Goal: Check status: Check status

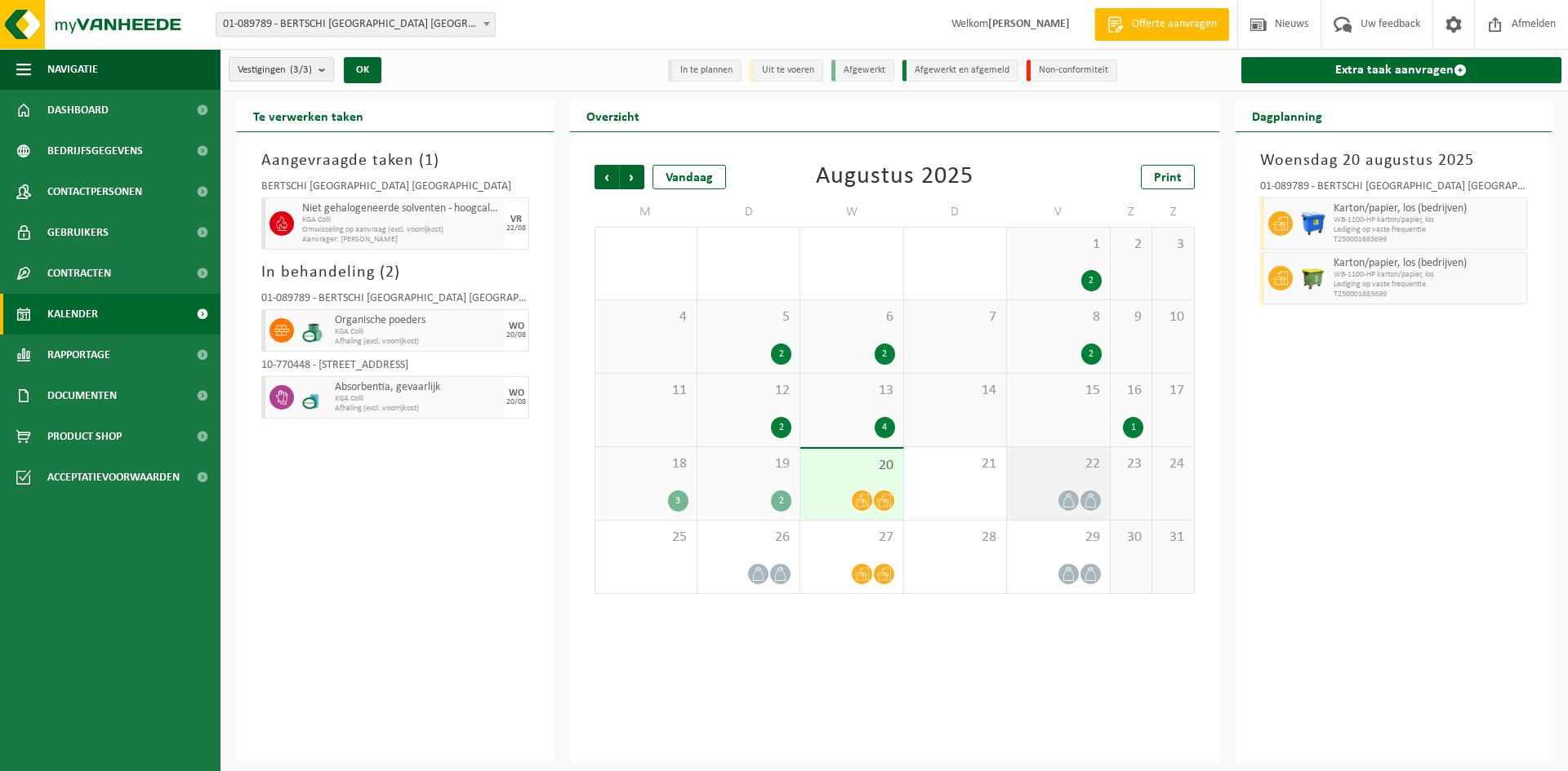
click at [1053, 499] on div at bounding box center [1058, 500] width 85 height 22
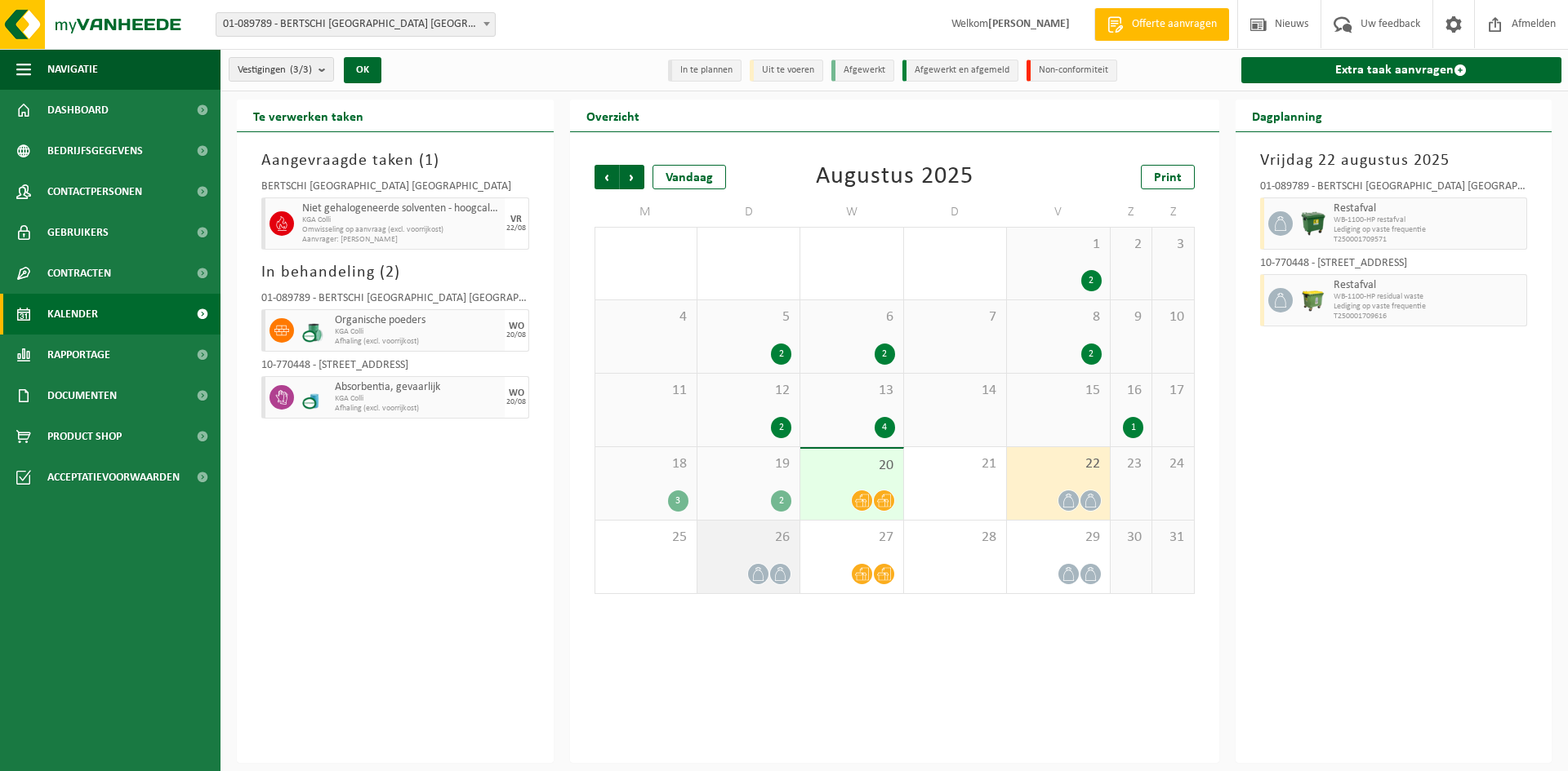
click at [757, 571] on icon at bounding box center [758, 574] width 14 height 14
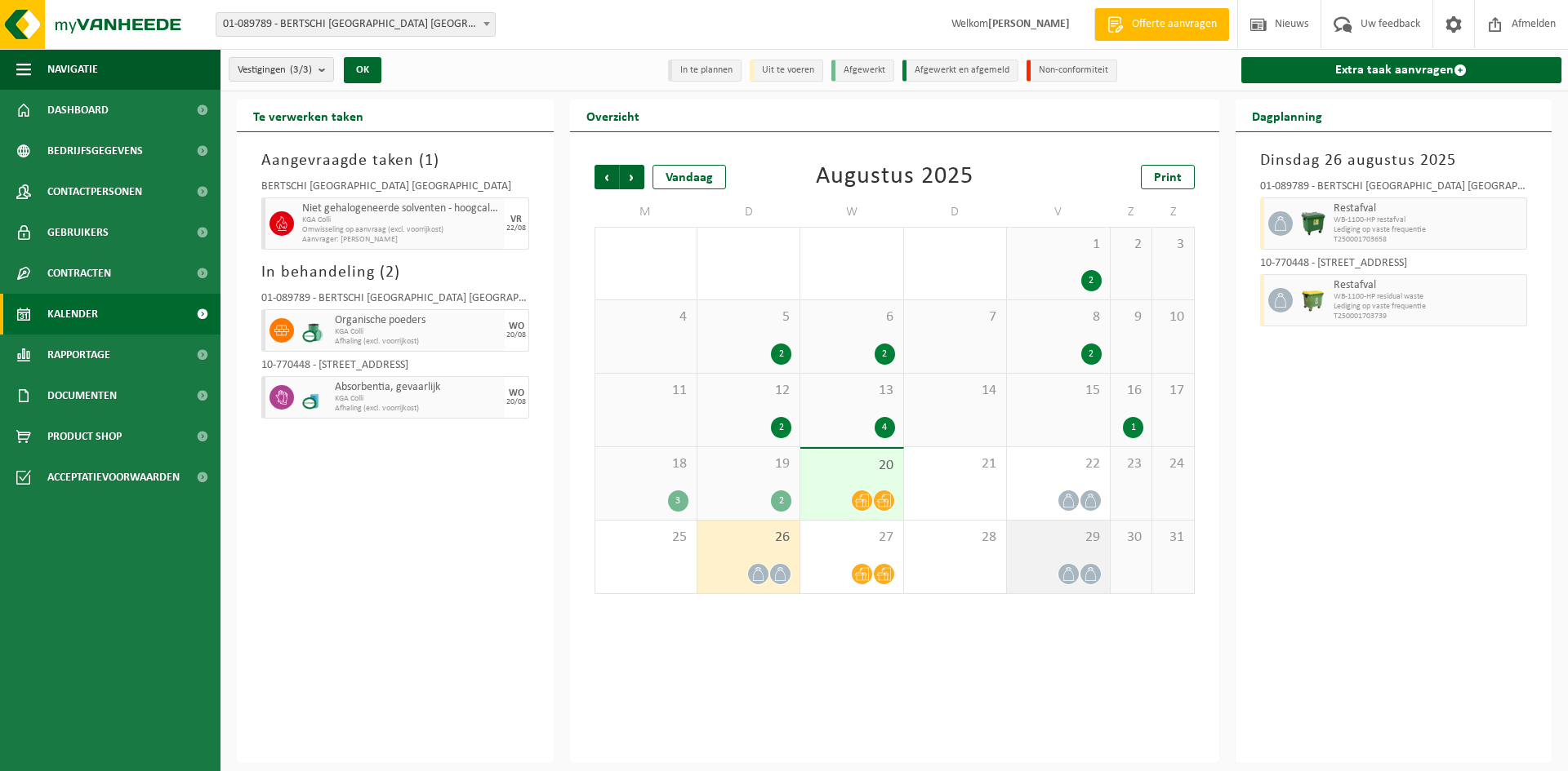
click at [1081, 582] on div at bounding box center [1058, 573] width 85 height 22
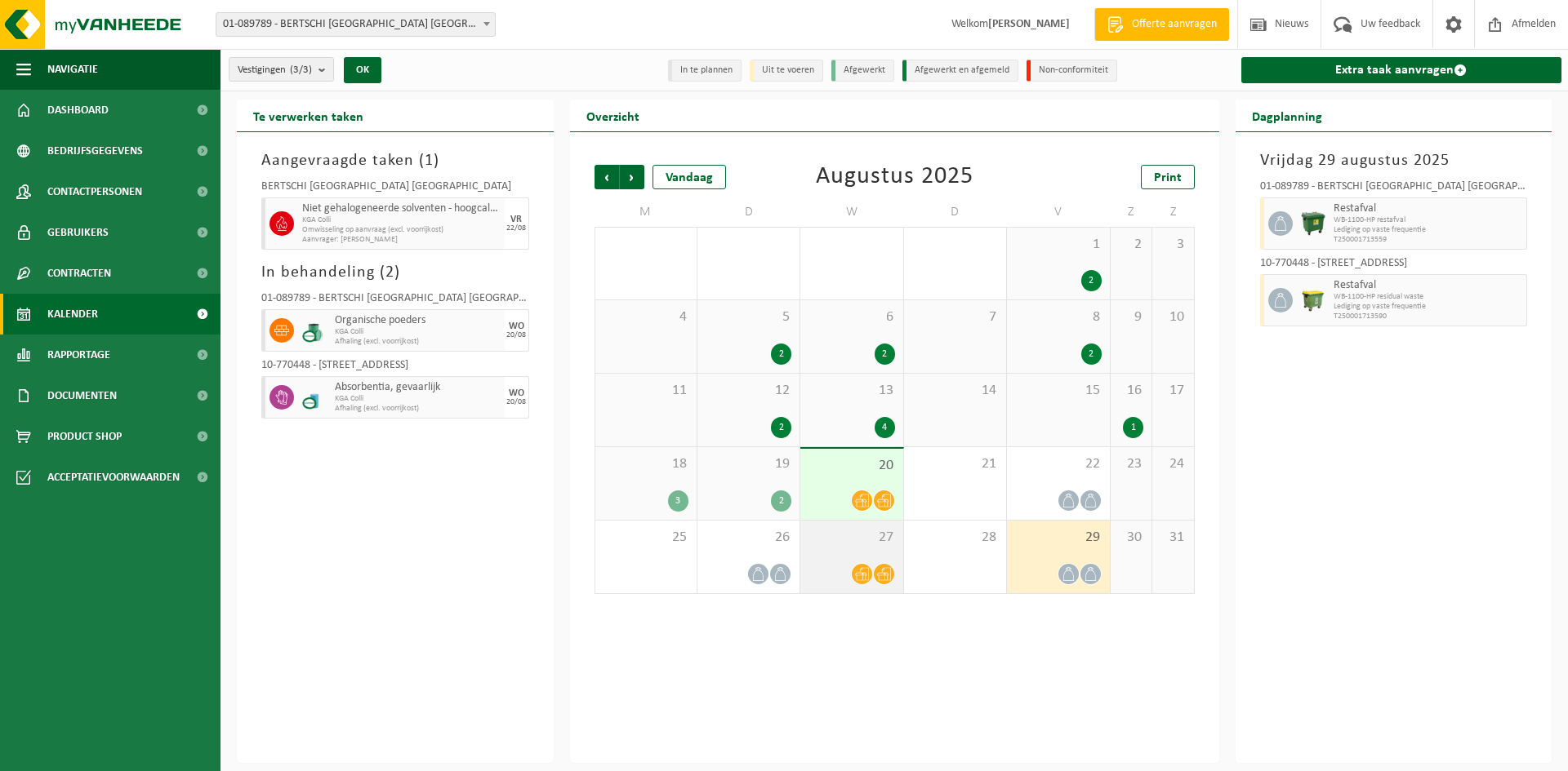
click at [844, 564] on div at bounding box center [851, 573] width 85 height 22
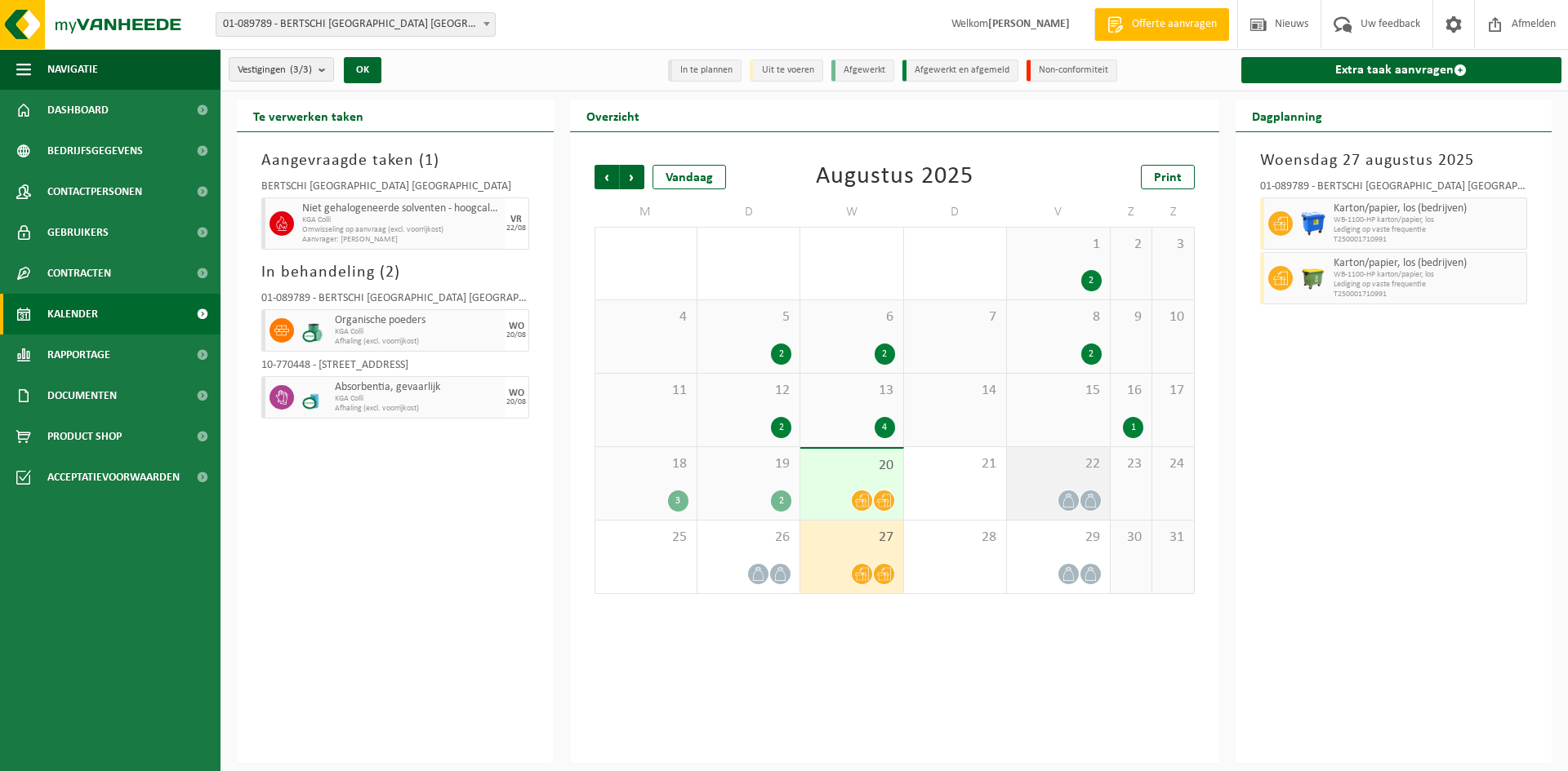
click at [1081, 473] on div "22" at bounding box center [1057, 483] width 102 height 72
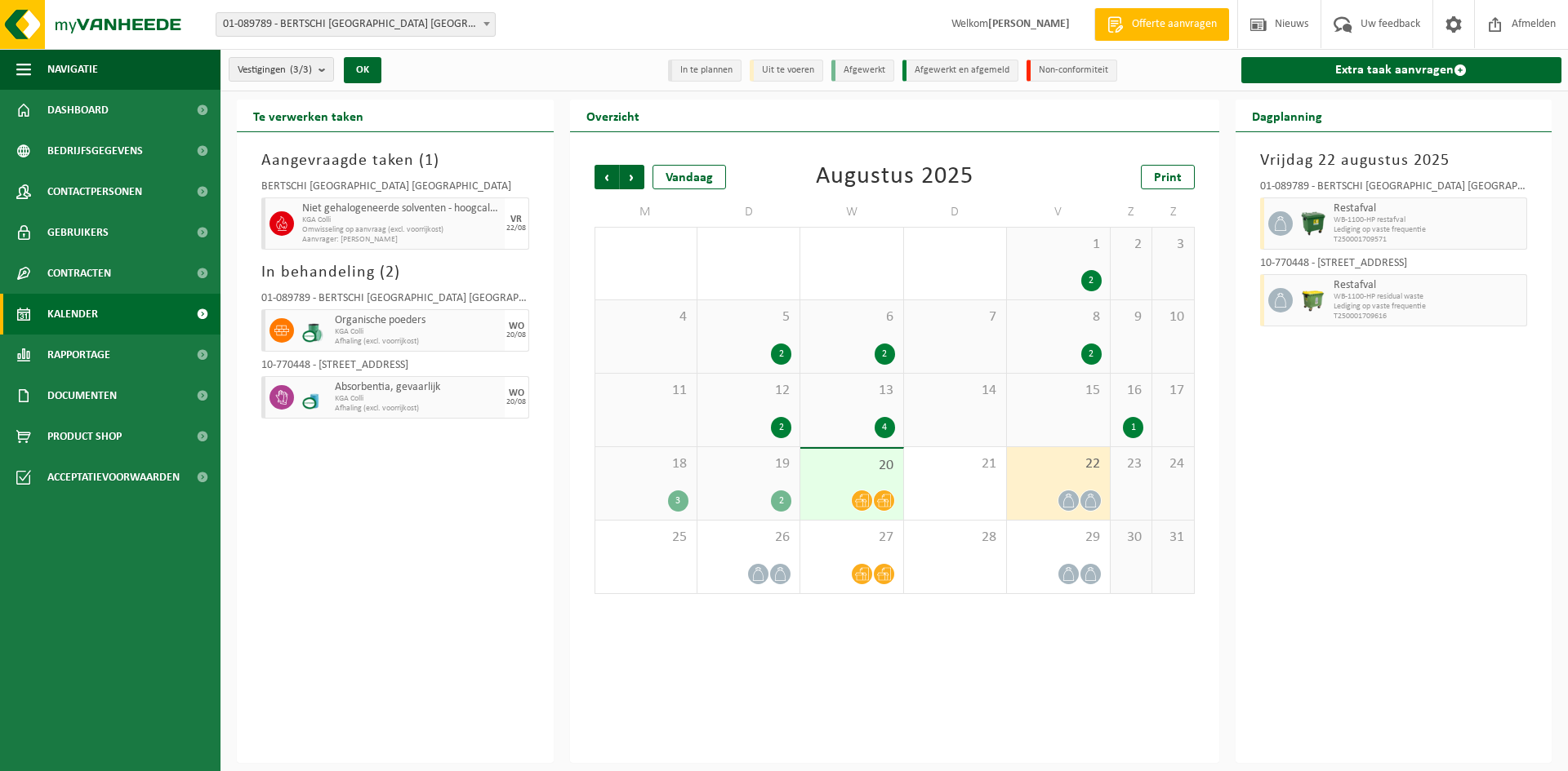
click at [875, 483] on div "20" at bounding box center [851, 485] width 102 height 71
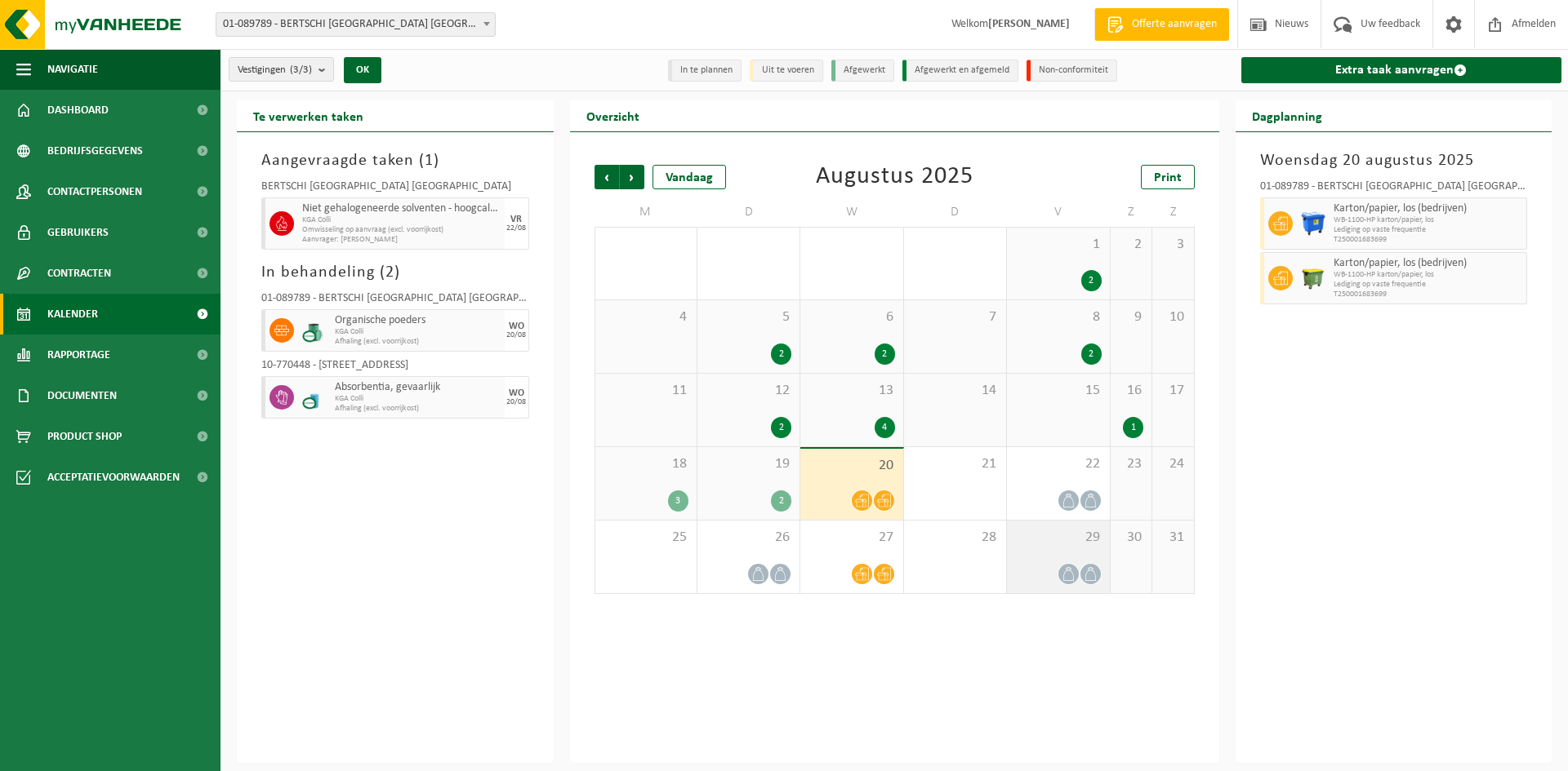
click at [1049, 568] on div at bounding box center [1058, 573] width 85 height 22
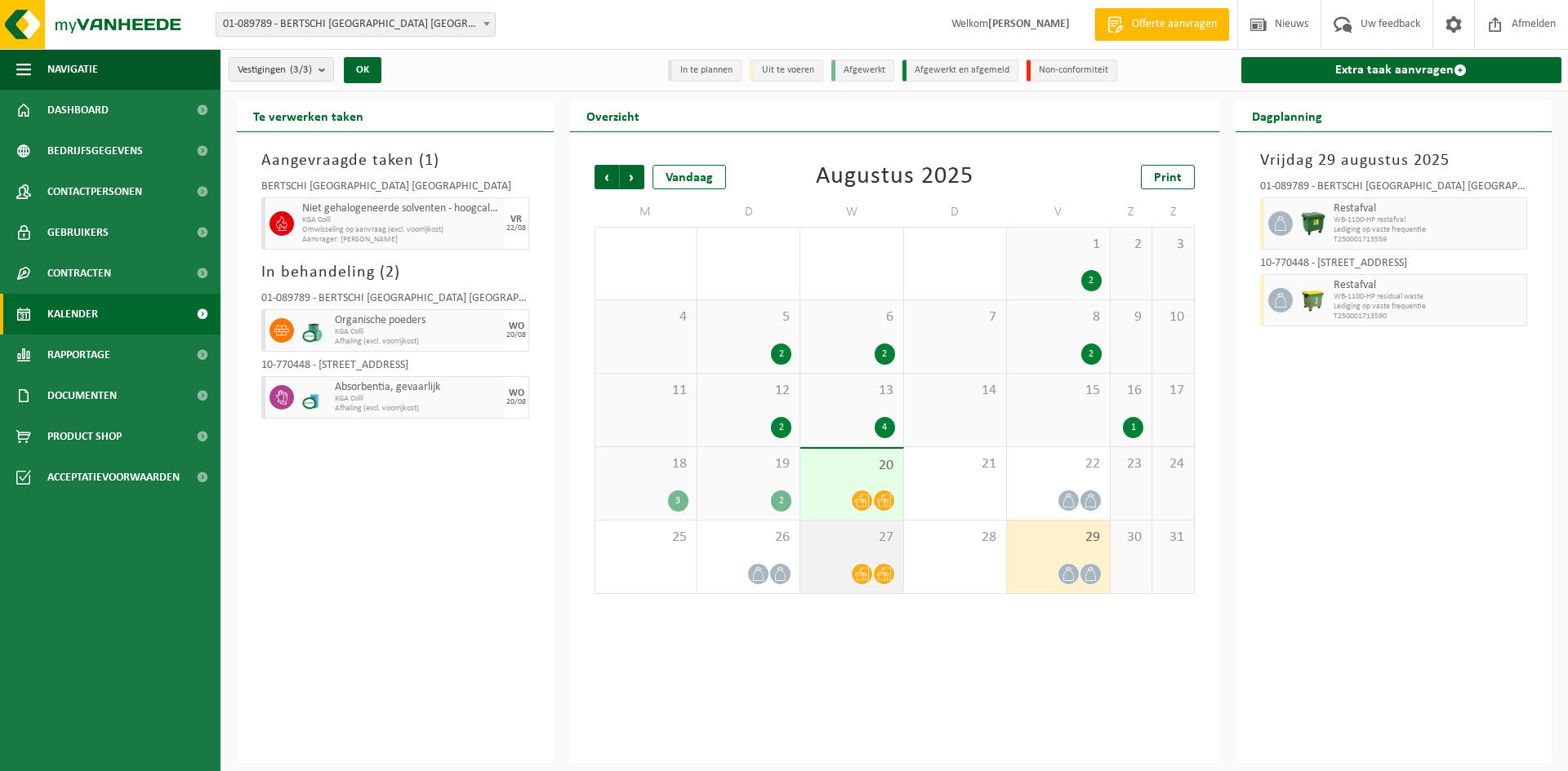
click at [881, 555] on div "27" at bounding box center [851, 556] width 102 height 72
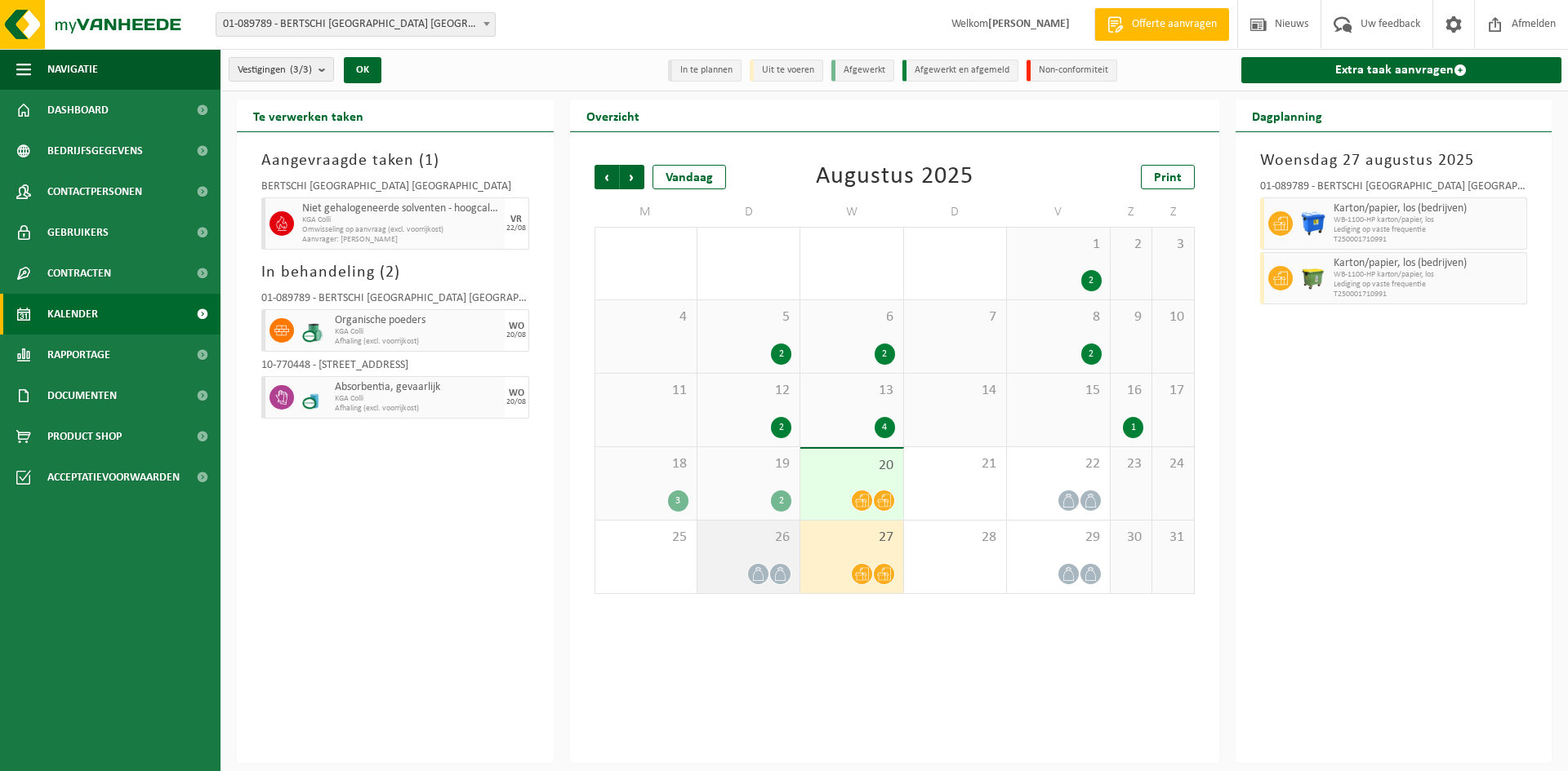
click at [716, 559] on div "26" at bounding box center [748, 556] width 102 height 72
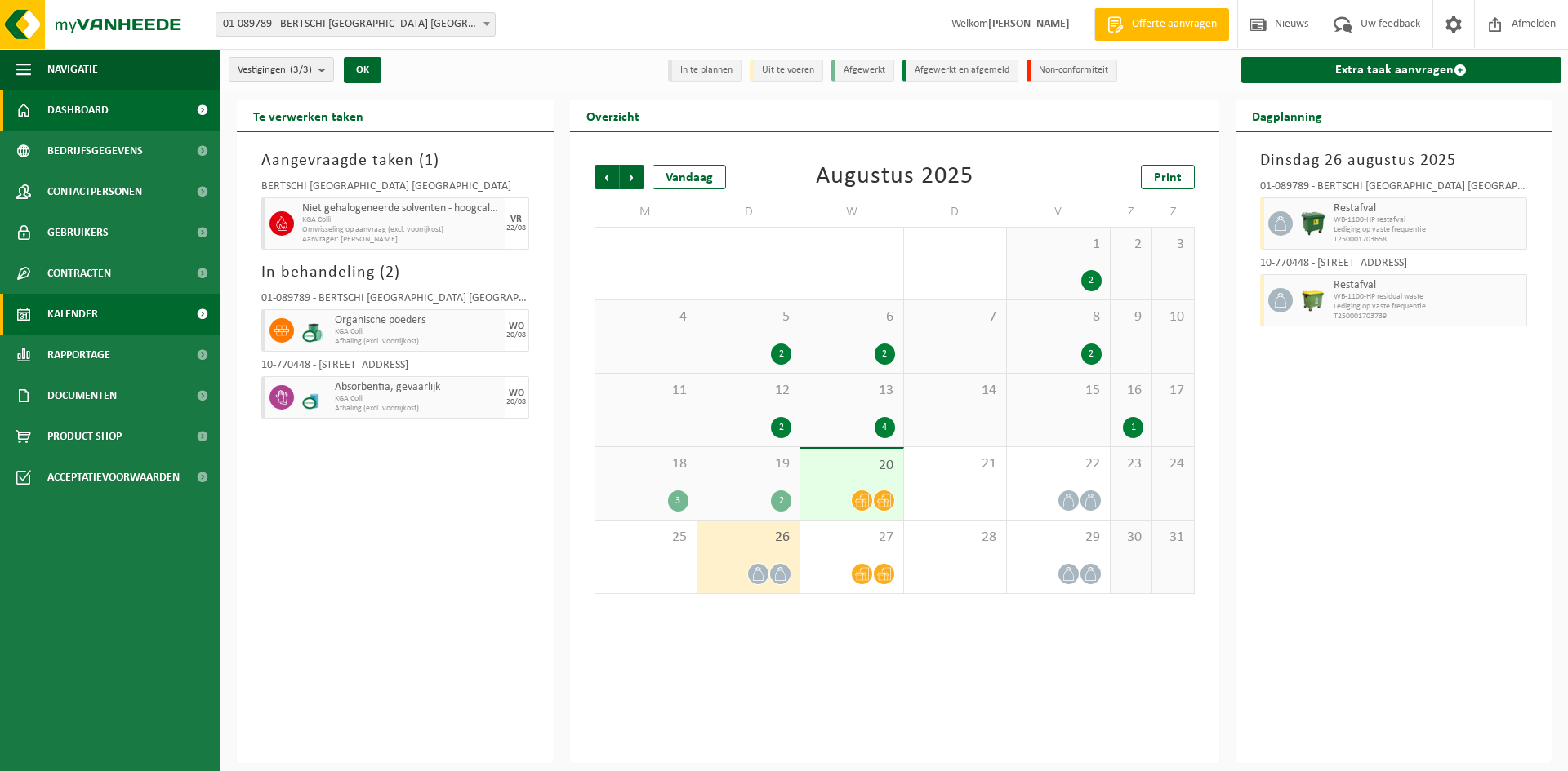
click at [64, 104] on span "Dashboard" at bounding box center [77, 110] width 61 height 41
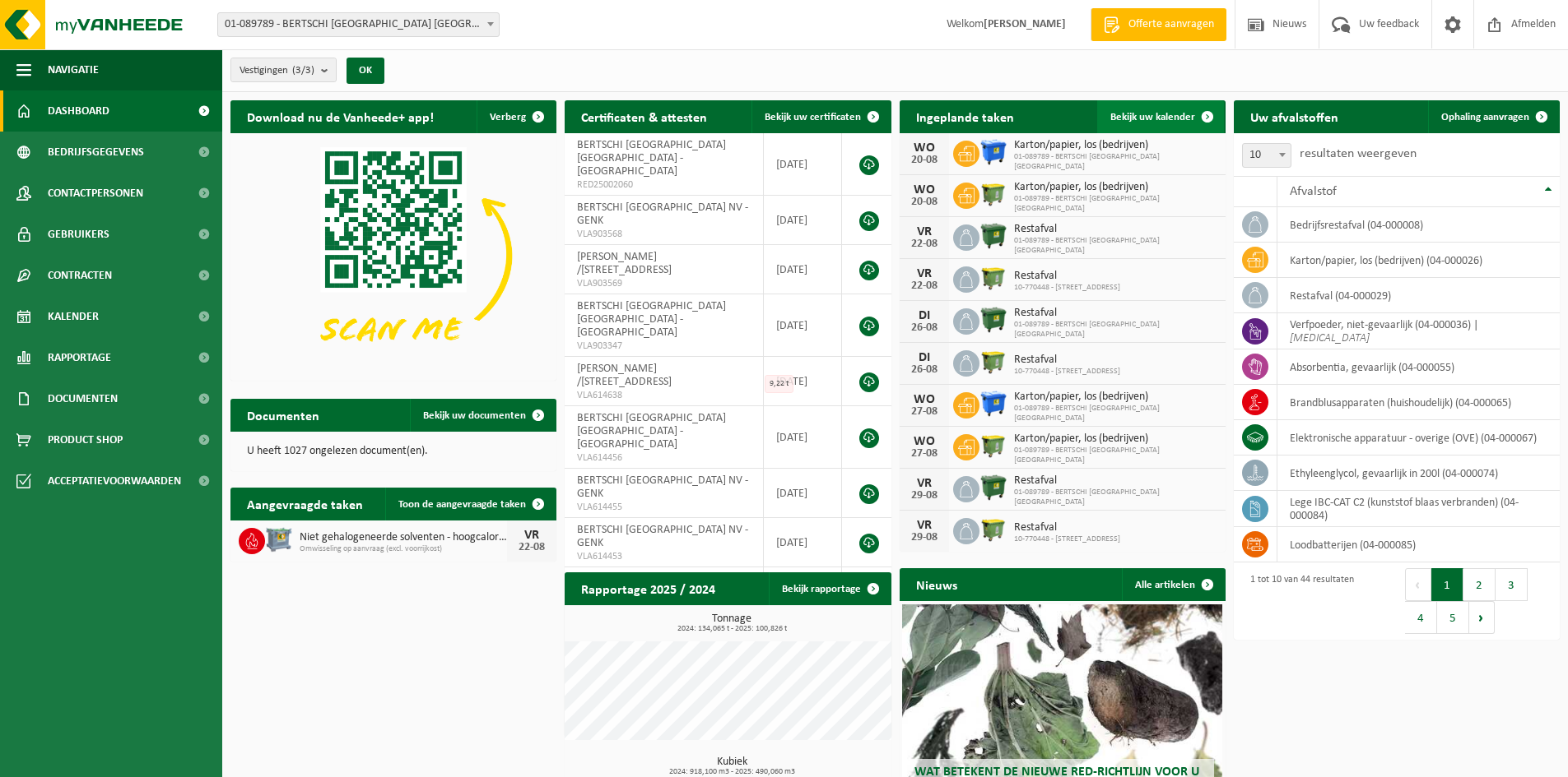
click at [1141, 112] on span "Bekijk uw kalender" at bounding box center [1152, 118] width 85 height 11
